Goal: Find specific page/section: Find specific page/section

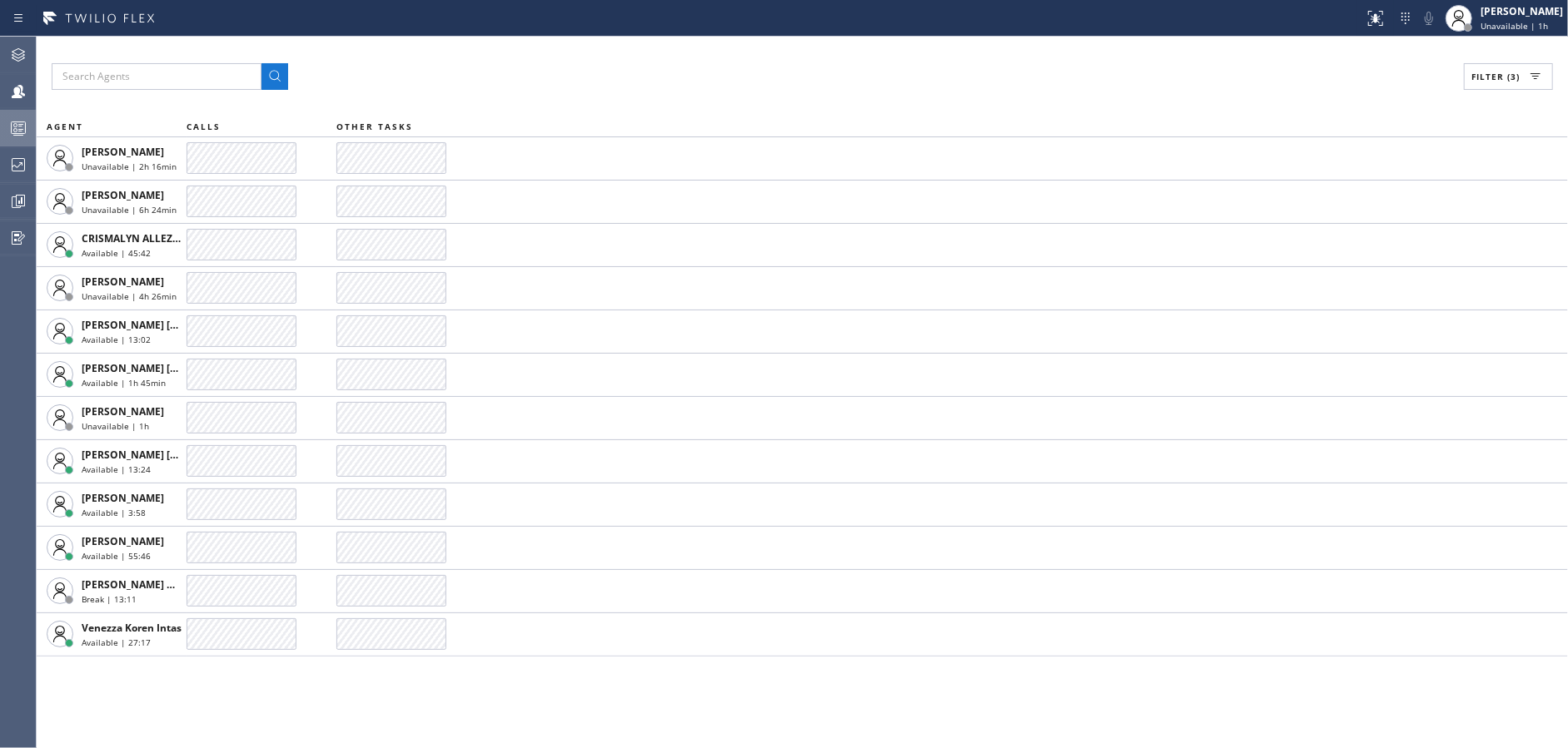
click at [13, 133] on rect at bounding box center [19, 128] width 14 height 12
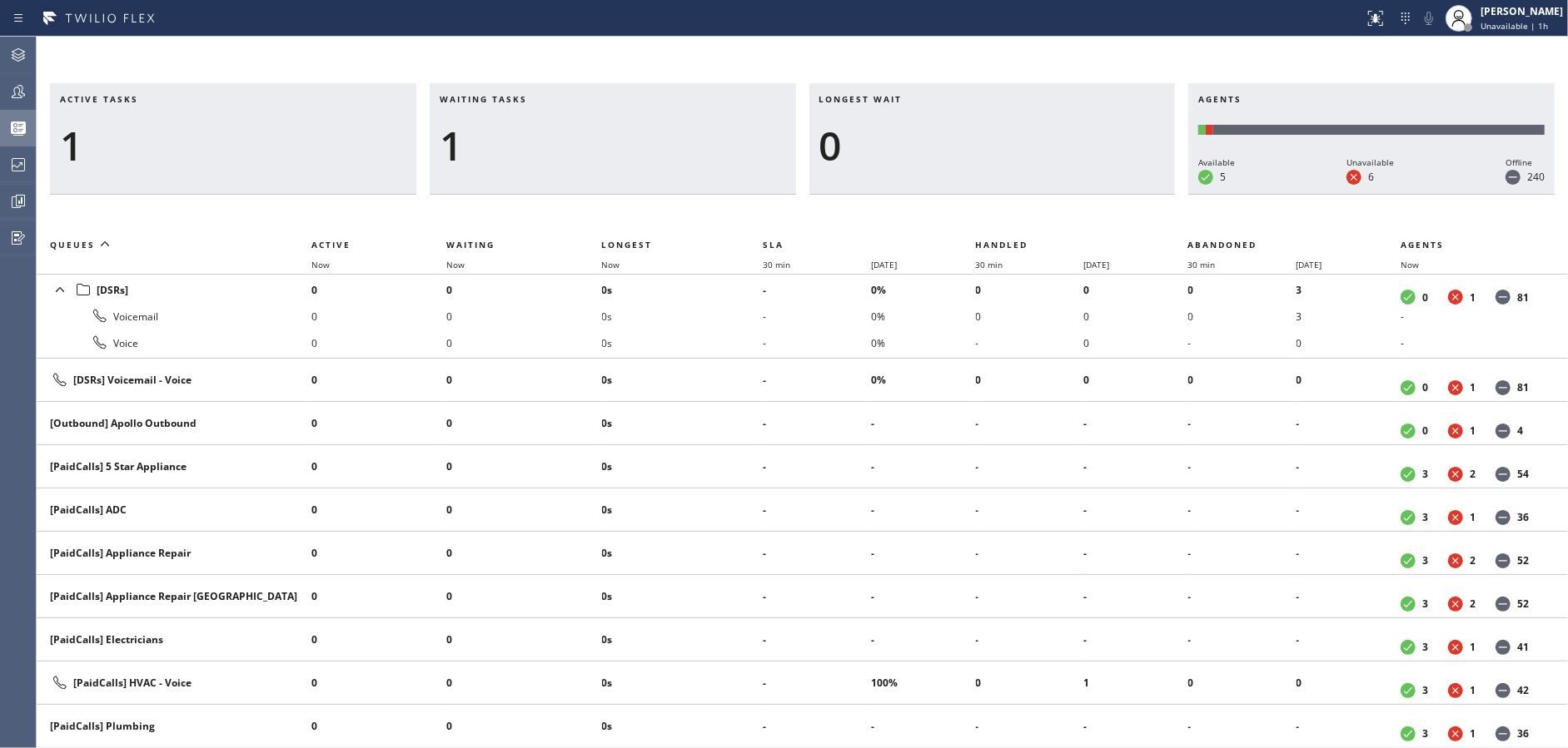
click at [13, 133] on icon at bounding box center [18, 127] width 15 height 13
click at [0, 175] on div at bounding box center [18, 165] width 36 height 33
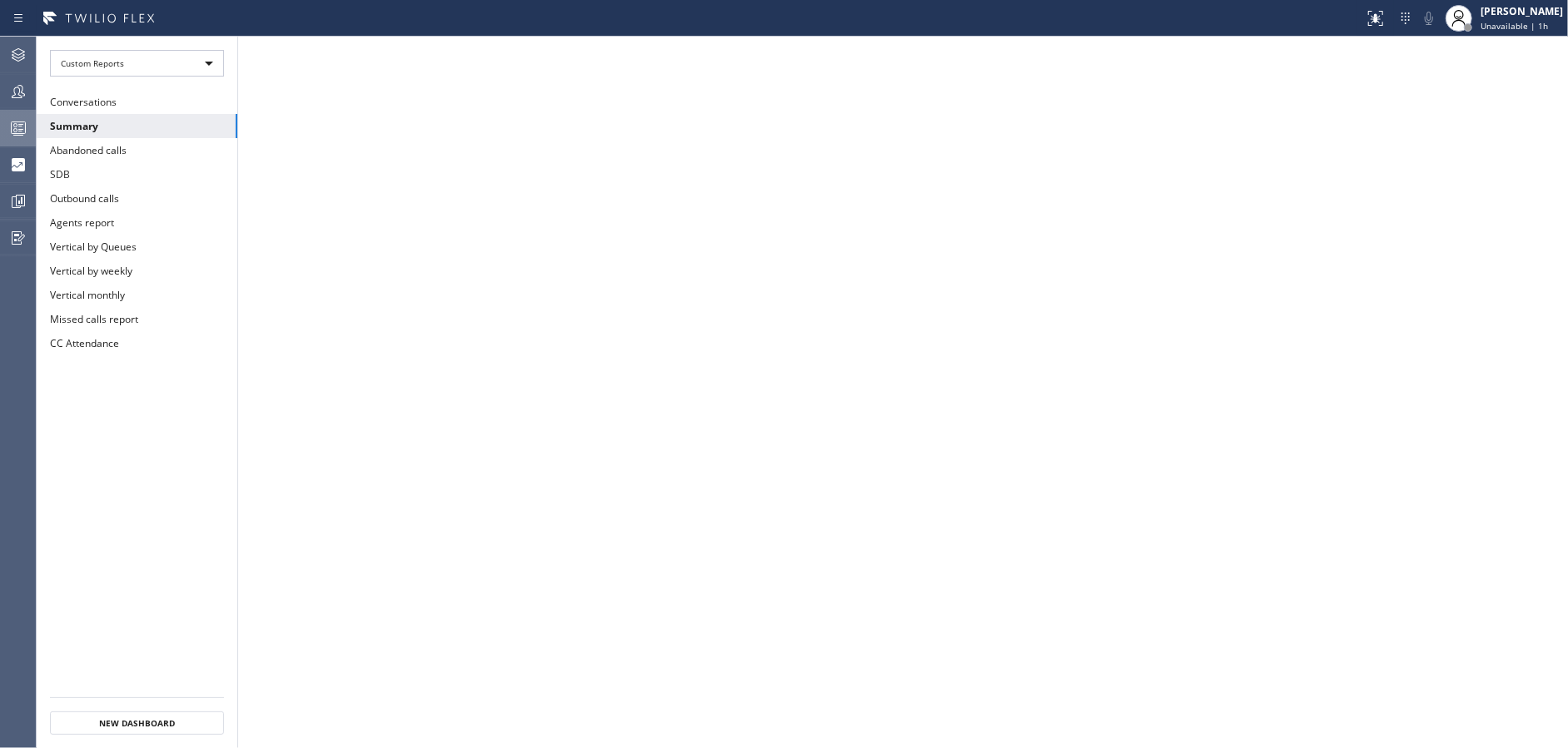
click at [0, 146] on button "Dashboards" at bounding box center [18, 164] width 36 height 36
click at [26, 87] on icon at bounding box center [18, 91] width 20 height 20
